Goal: Transaction & Acquisition: Obtain resource

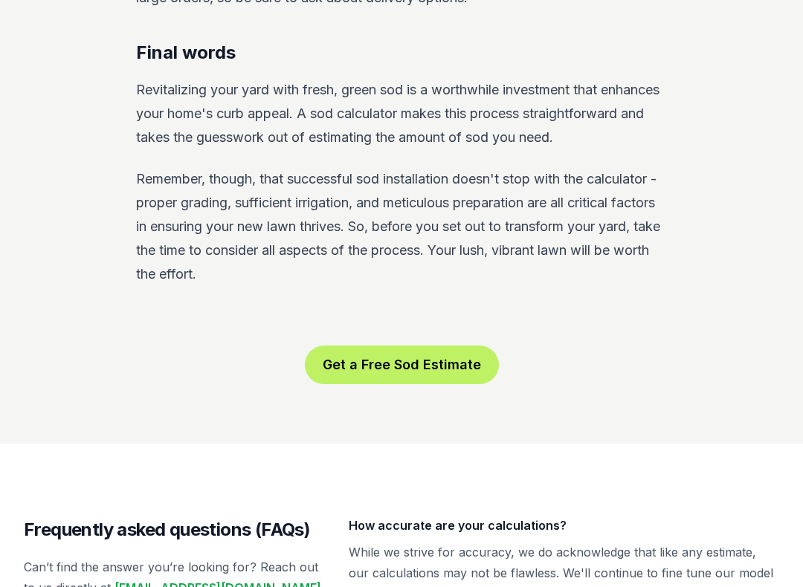
scroll to position [2782, 0]
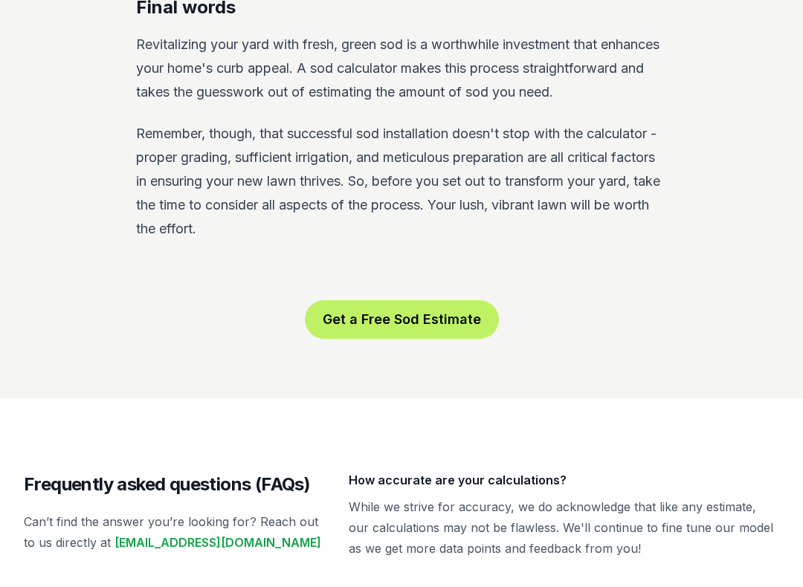
click at [423, 300] on button "Get a Free Sod Estimate" at bounding box center [402, 319] width 194 height 39
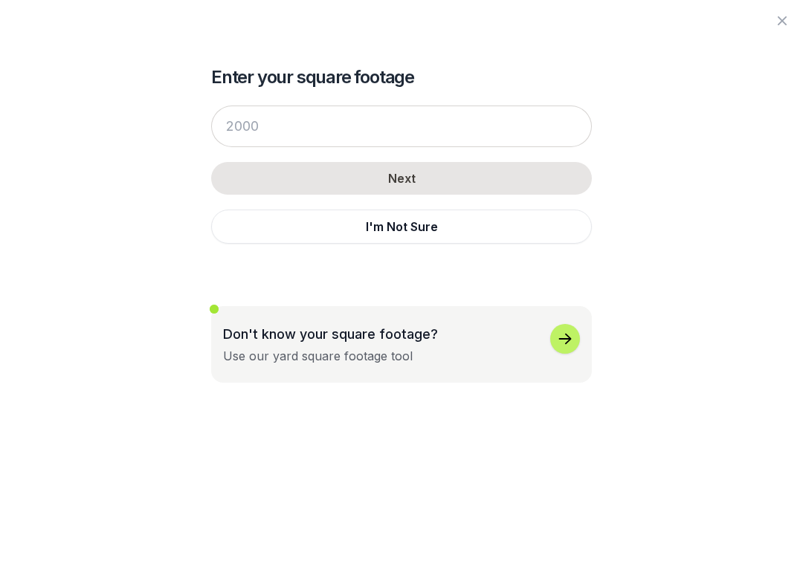
click at [458, 222] on button "I'm Not Sure" at bounding box center [401, 227] width 381 height 34
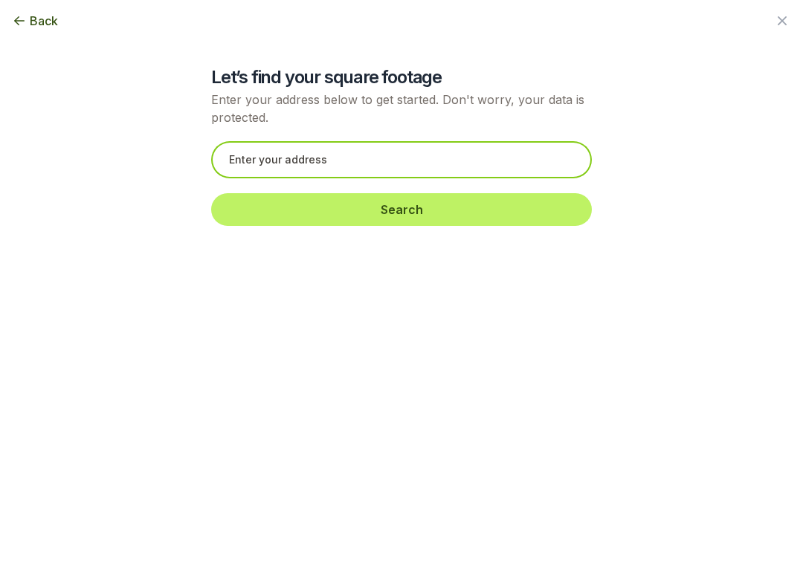
click at [439, 165] on input "text" at bounding box center [401, 159] width 381 height 37
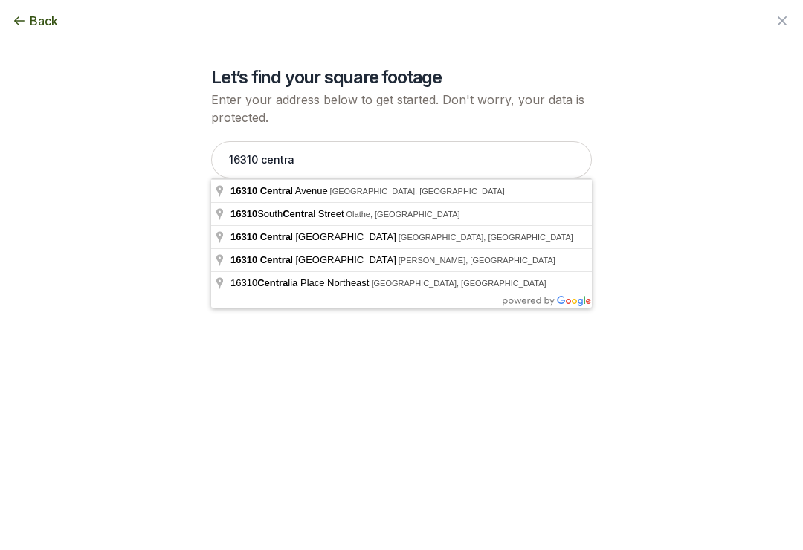
type input "[STREET_ADDRESS]"
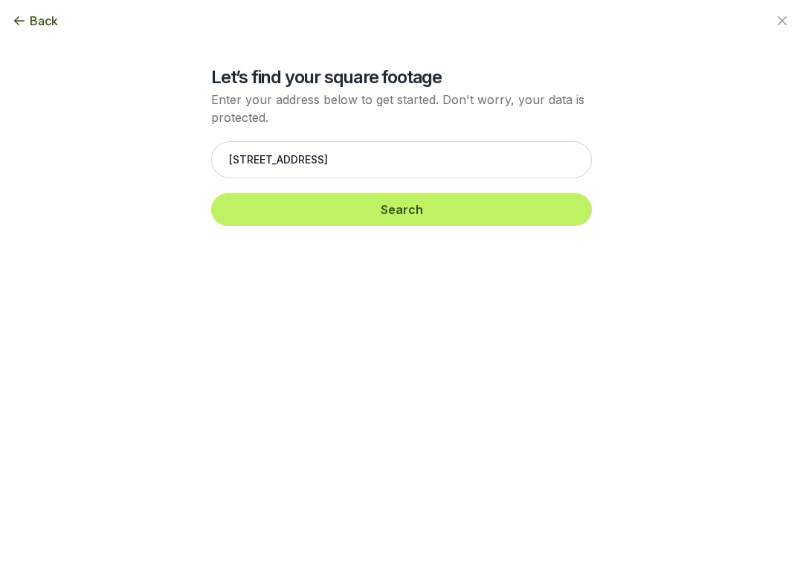
click at [390, 207] on button "Search" at bounding box center [401, 209] width 381 height 33
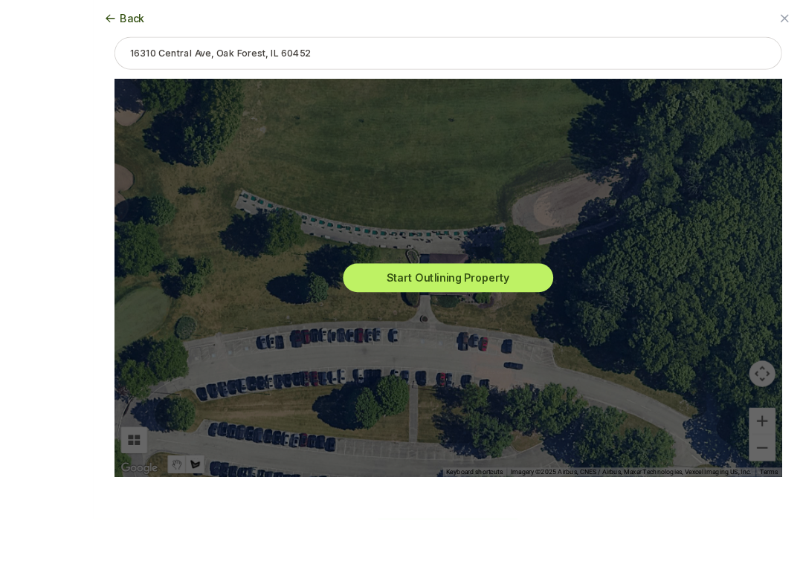
scroll to position [2702, 0]
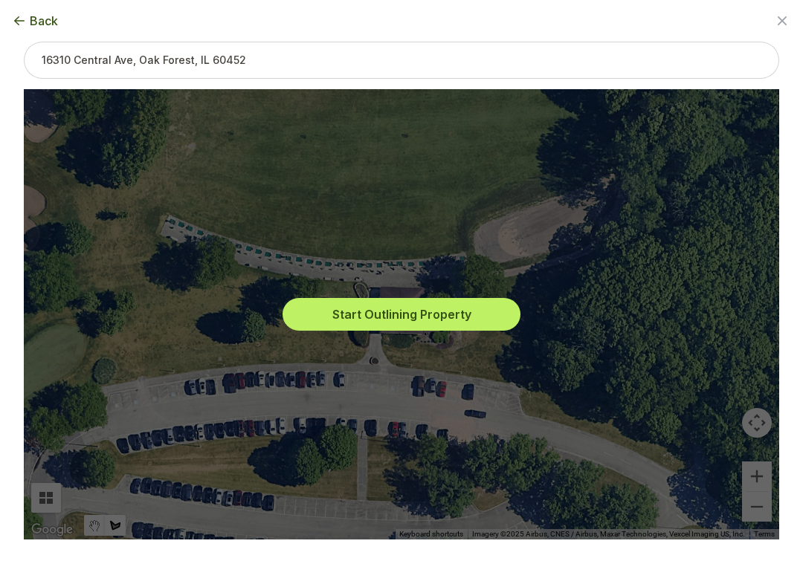
click at [400, 316] on button "Start Outlining Property" at bounding box center [401, 314] width 238 height 33
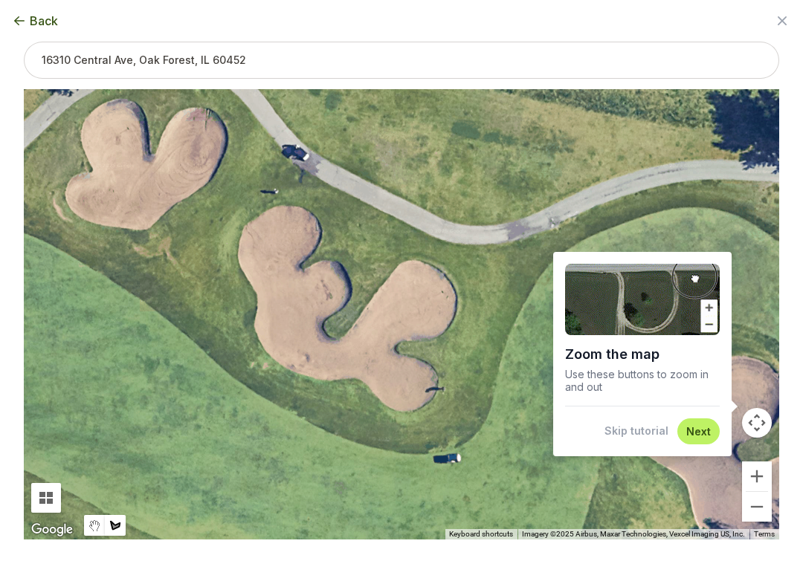
click at [703, 429] on button "Next" at bounding box center [698, 431] width 25 height 14
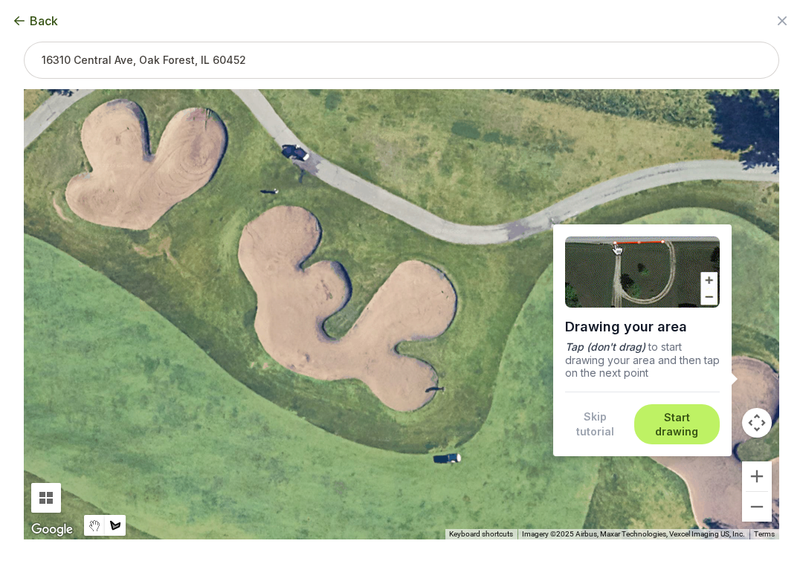
click at [685, 423] on button "Start drawing" at bounding box center [677, 424] width 68 height 29
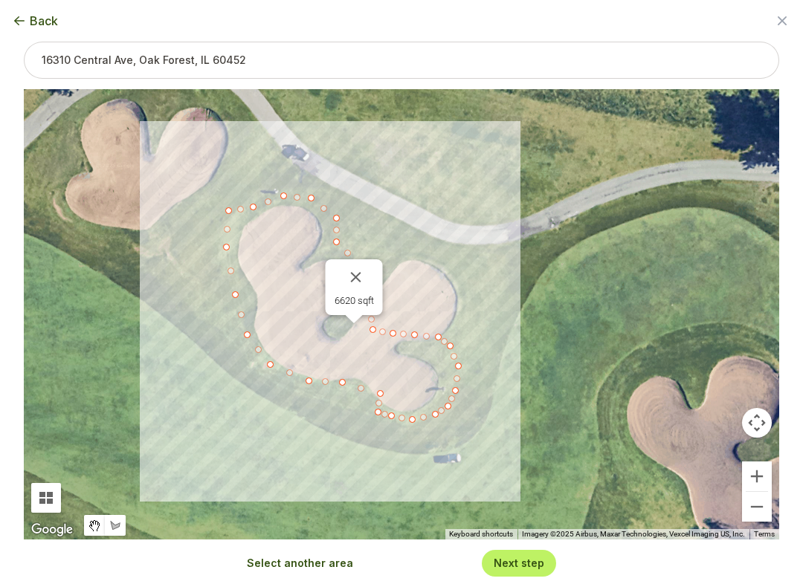
click at [354, 292] on button "Close" at bounding box center [356, 277] width 36 height 36
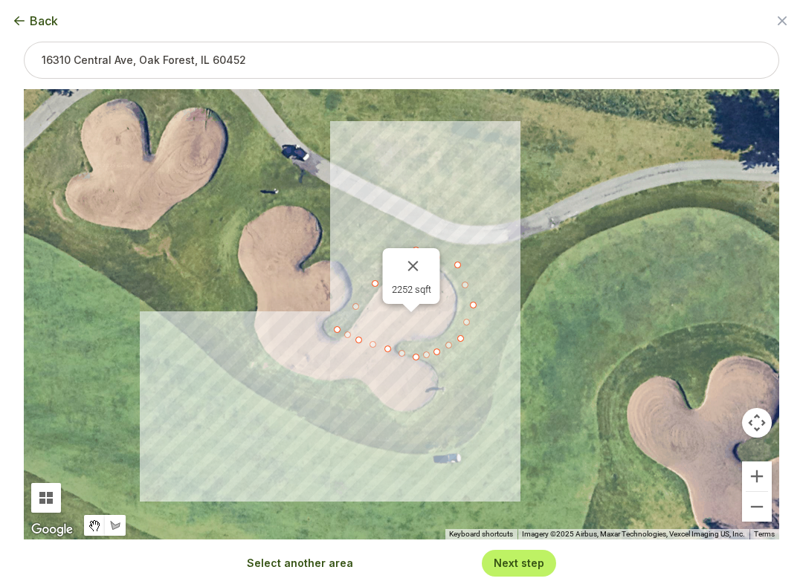
click at [417, 262] on button "Close" at bounding box center [413, 266] width 36 height 36
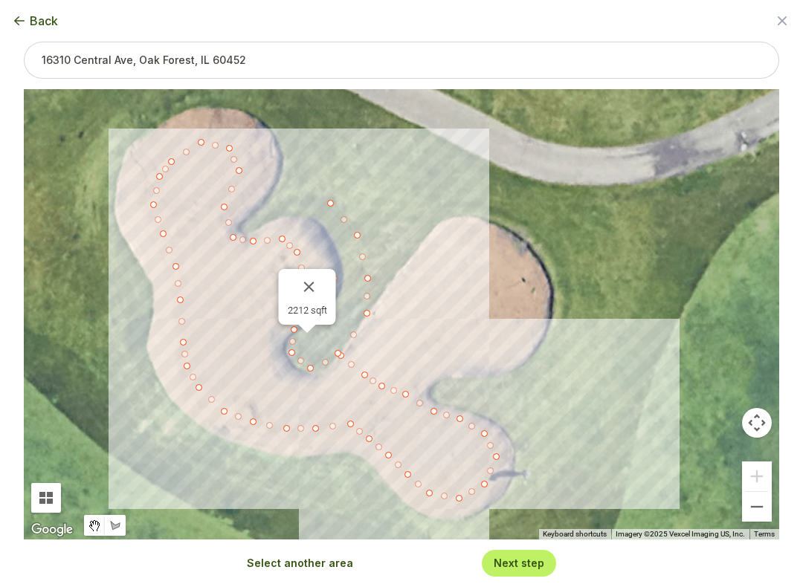
click at [309, 282] on button "Close" at bounding box center [309, 287] width 36 height 36
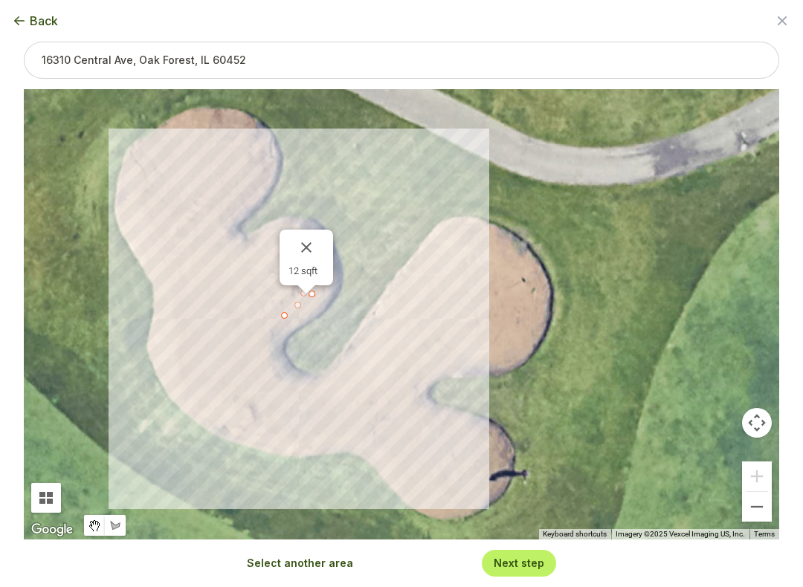
click at [277, 362] on div "12 sqft" at bounding box center [401, 314] width 755 height 451
click at [303, 244] on button "Close" at bounding box center [306, 248] width 36 height 36
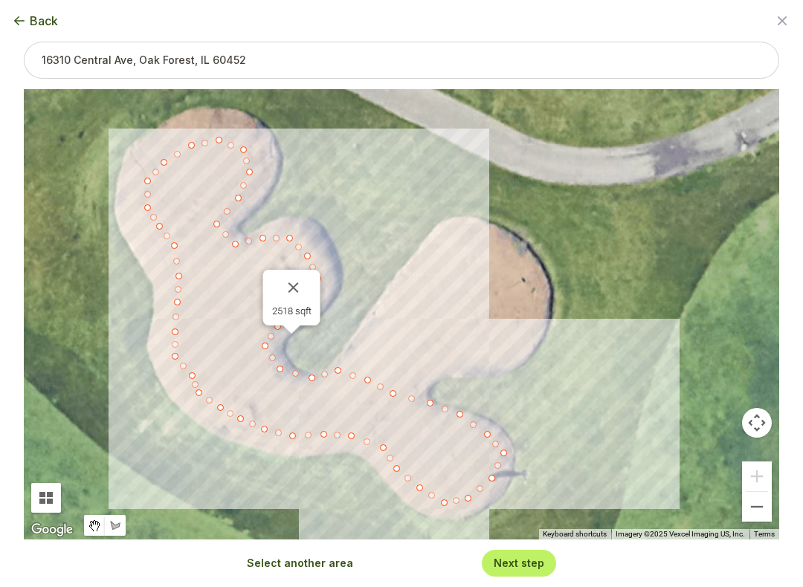
click at [291, 277] on button "Close" at bounding box center [294, 288] width 36 height 36
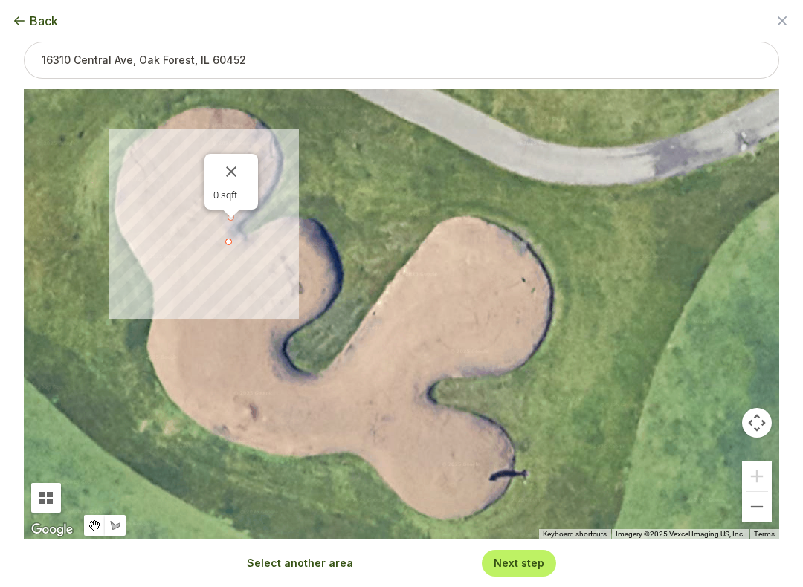
click at [232, 173] on button "Close" at bounding box center [231, 172] width 36 height 36
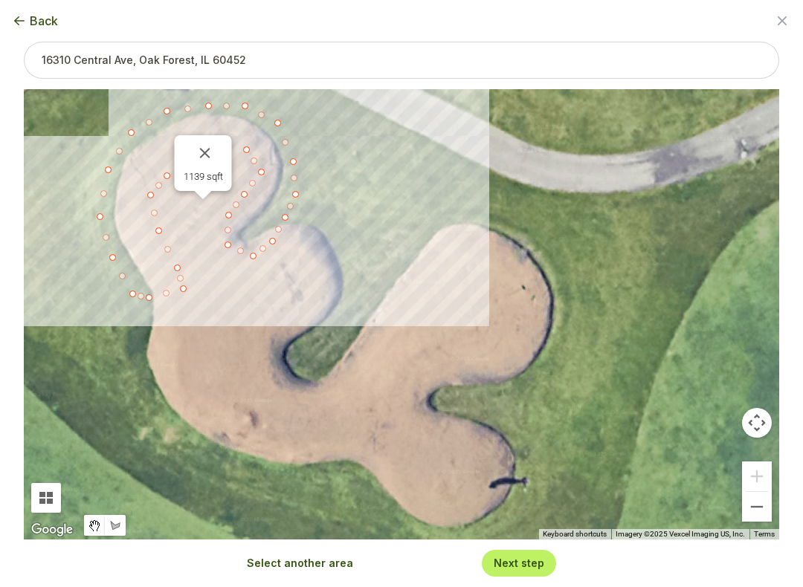
click at [204, 156] on button "Close" at bounding box center [205, 153] width 36 height 36
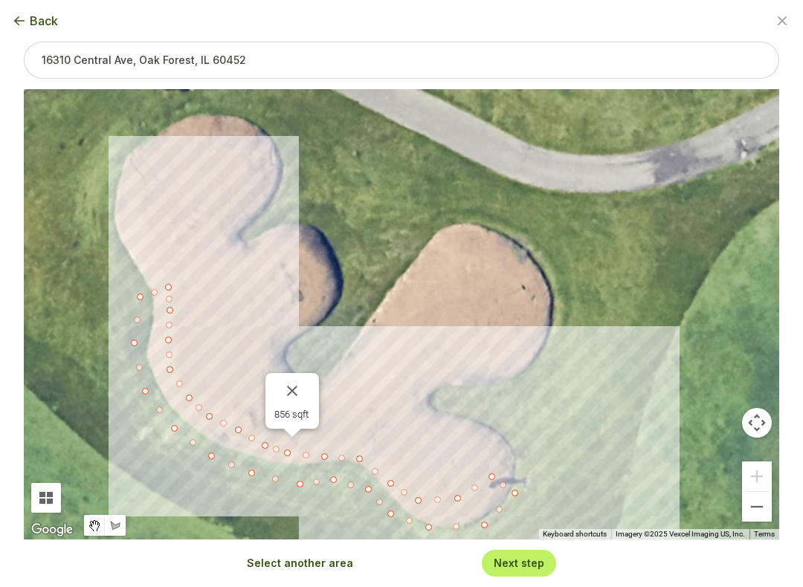
click at [289, 391] on button "Close" at bounding box center [292, 391] width 36 height 36
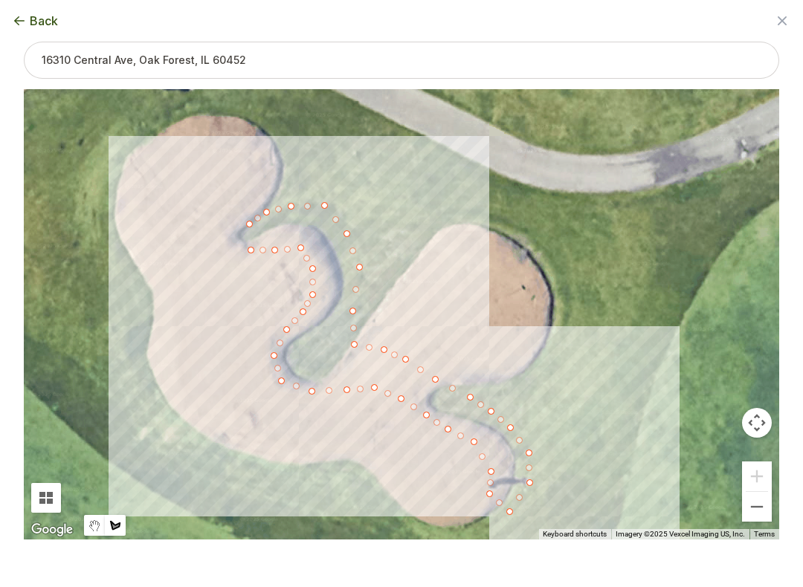
type input "1254"
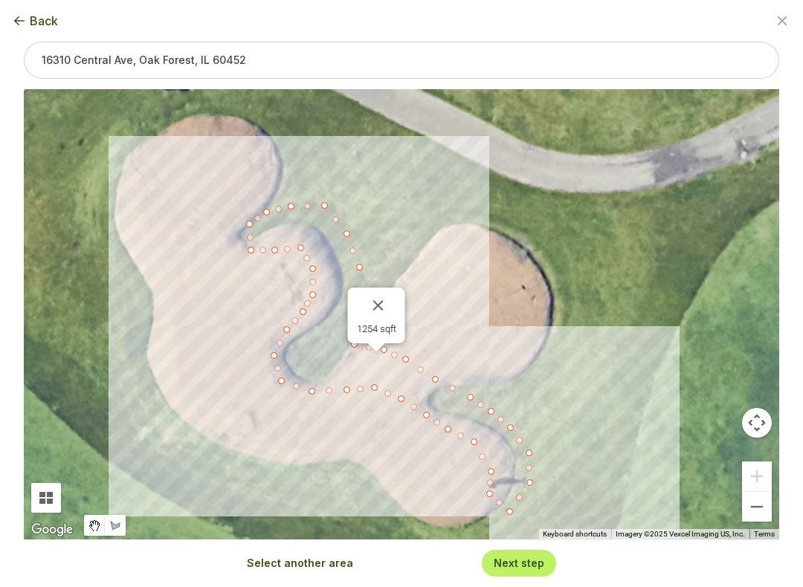
click at [778, 23] on icon "button" at bounding box center [782, 21] width 18 height 18
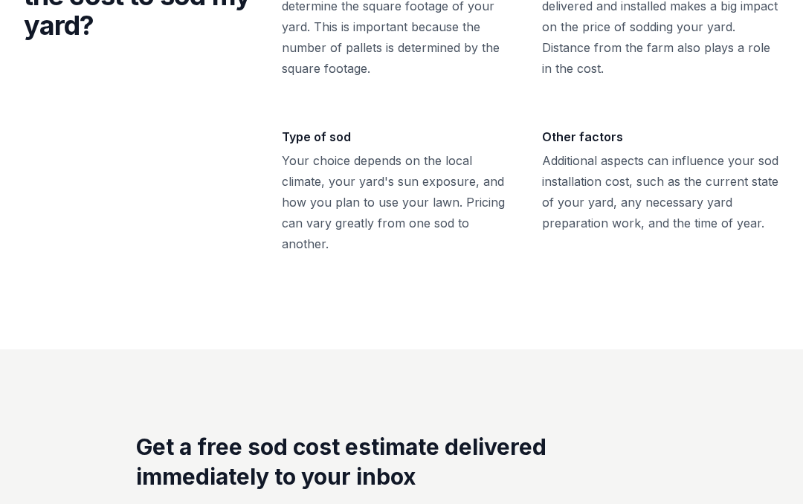
scroll to position [1013, 0]
